Goal: Task Accomplishment & Management: Use online tool/utility

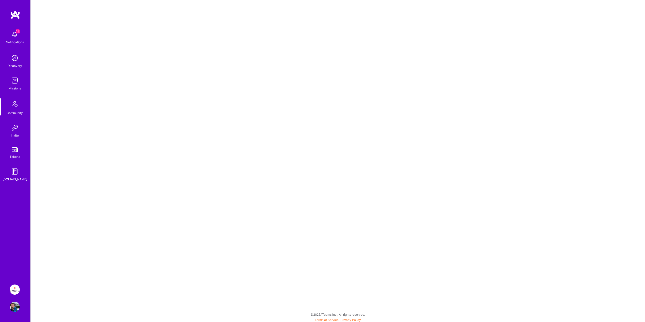
click at [15, 287] on img at bounding box center [15, 290] width 10 height 10
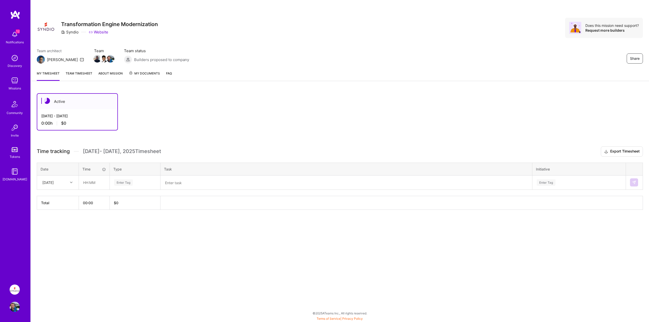
click at [125, 200] on th "$ 0" at bounding box center [135, 203] width 51 height 14
click at [81, 182] on input "text" at bounding box center [94, 182] width 30 height 13
click at [54, 182] on div "[DATE]" at bounding box center [47, 182] width 11 height 5
drag, startPoint x: 176, startPoint y: 129, endPoint x: 167, endPoint y: 127, distance: 9.4
click at [175, 129] on div "Active [DATE] - [DATE] 0:00 h $0" at bounding box center [312, 111] width 551 height 37
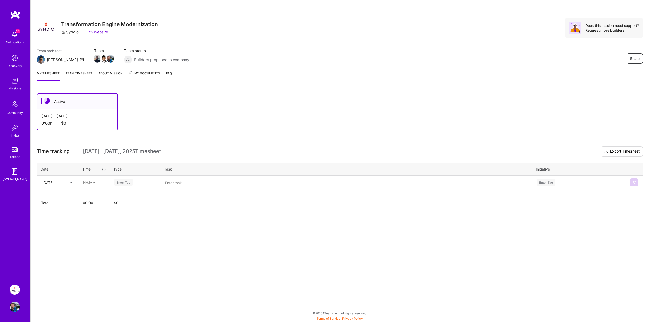
click at [78, 71] on link "Team timesheet" at bounding box center [79, 76] width 27 height 10
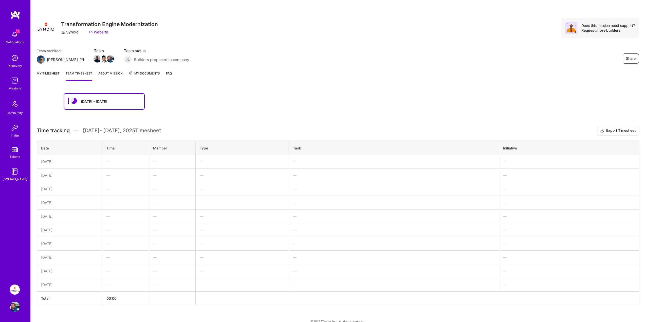
click at [55, 76] on link "My timesheet" at bounding box center [48, 76] width 23 height 10
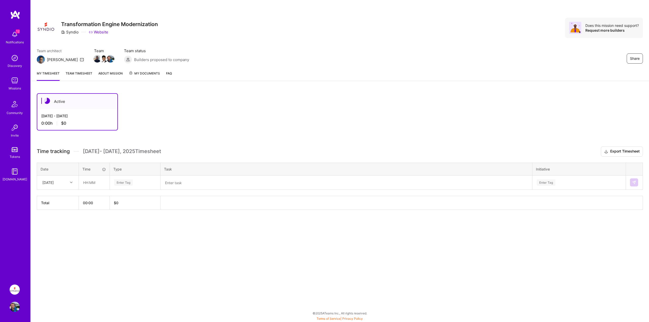
click at [276, 101] on div "Active [DATE] - [DATE] 0:00 h $0" at bounding box center [312, 111] width 551 height 37
